Goal: Information Seeking & Learning: Learn about a topic

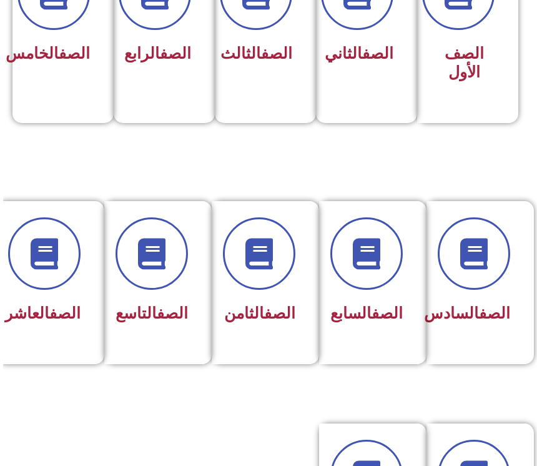
scroll to position [407, -3]
click at [502, 285] on div at bounding box center [476, 253] width 67 height 72
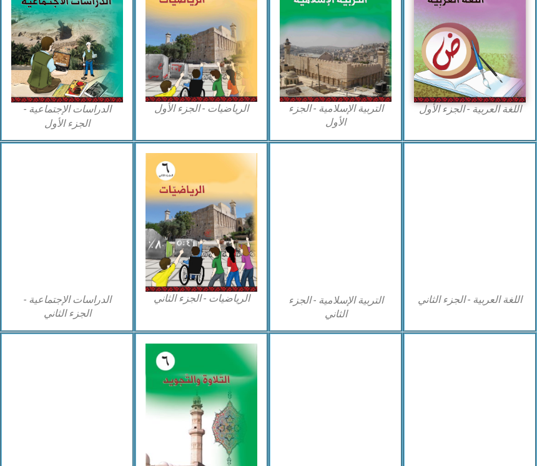
scroll to position [526, 0]
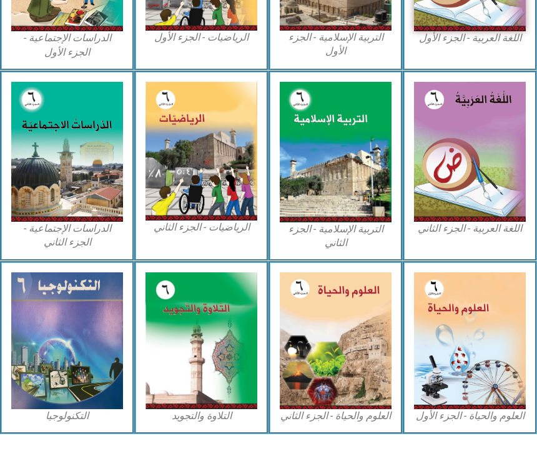
click at [469, 370] on img at bounding box center [470, 340] width 112 height 137
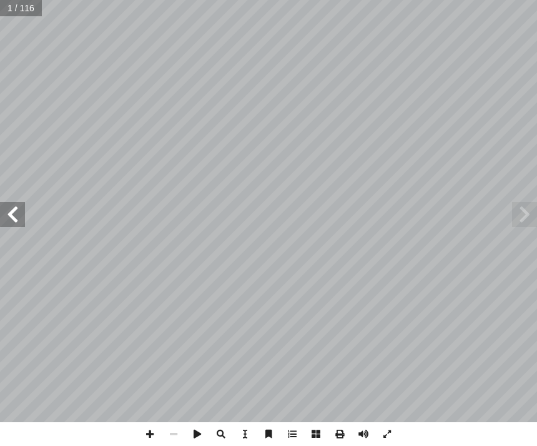
click at [4, 211] on span at bounding box center [12, 214] width 25 height 25
click at [6, 205] on span at bounding box center [12, 214] width 25 height 25
click at [6, 202] on span at bounding box center [12, 214] width 25 height 25
click at [20, 6] on input "text" at bounding box center [25, 8] width 51 height 16
type input "**"
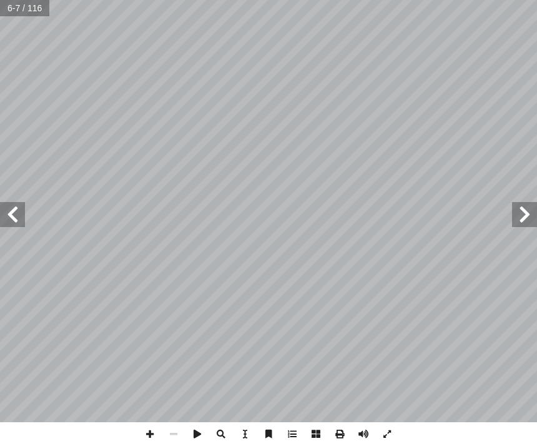
click at [10, 218] on span at bounding box center [12, 214] width 25 height 25
click at [9, 222] on span at bounding box center [12, 214] width 25 height 25
click at [6, 217] on span at bounding box center [12, 214] width 25 height 25
click at [17, 219] on span at bounding box center [12, 214] width 25 height 25
click at [530, 208] on span at bounding box center [524, 214] width 25 height 25
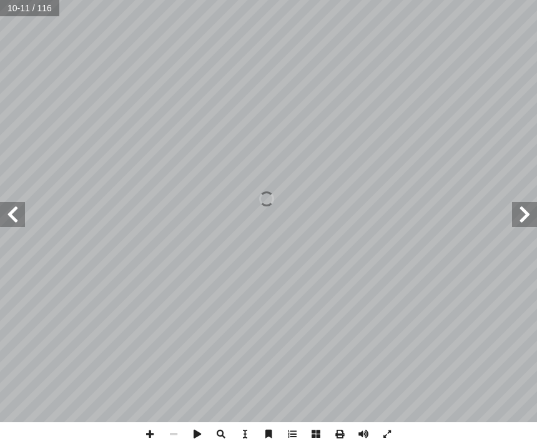
click at [13, 216] on span at bounding box center [12, 214] width 25 height 25
click at [21, 204] on span at bounding box center [12, 214] width 25 height 25
click at [8, 206] on span at bounding box center [12, 214] width 25 height 25
click at [23, 208] on span at bounding box center [12, 214] width 25 height 25
click at [19, 212] on span at bounding box center [12, 214] width 25 height 25
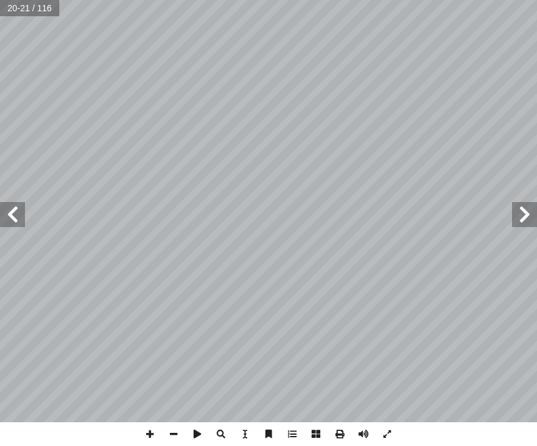
click at [12, 209] on span at bounding box center [12, 214] width 25 height 25
click at [6, 216] on span at bounding box center [12, 214] width 25 height 25
